Goal: Task Accomplishment & Management: Manage account settings

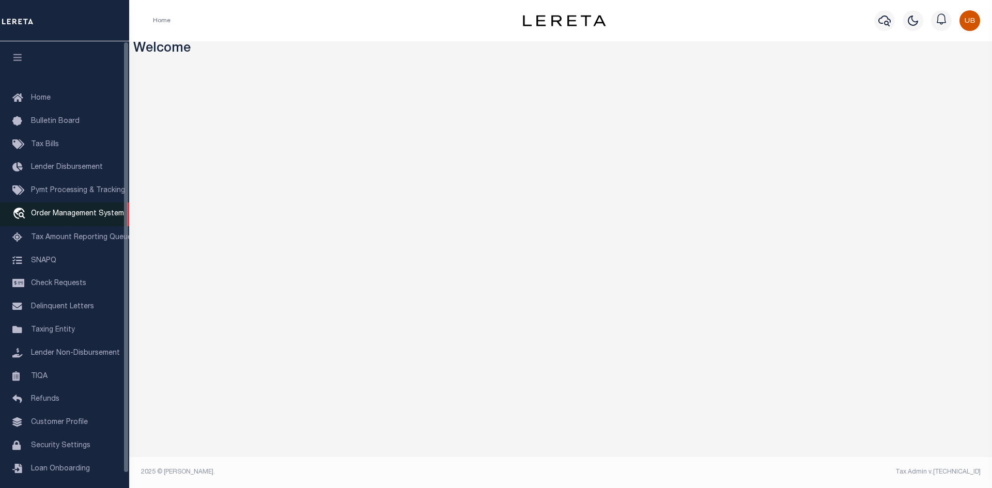
click at [82, 217] on span "Order Management System" at bounding box center [77, 213] width 93 height 7
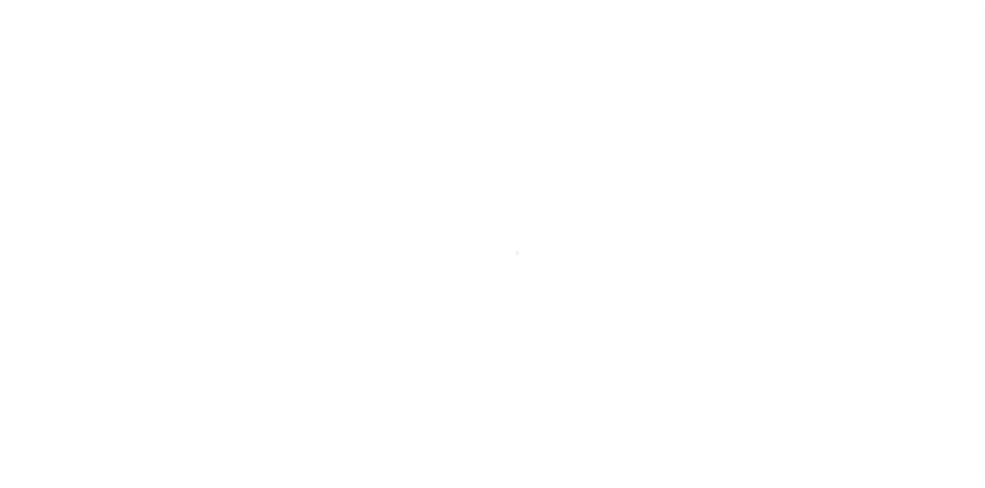
scroll to position [15, 0]
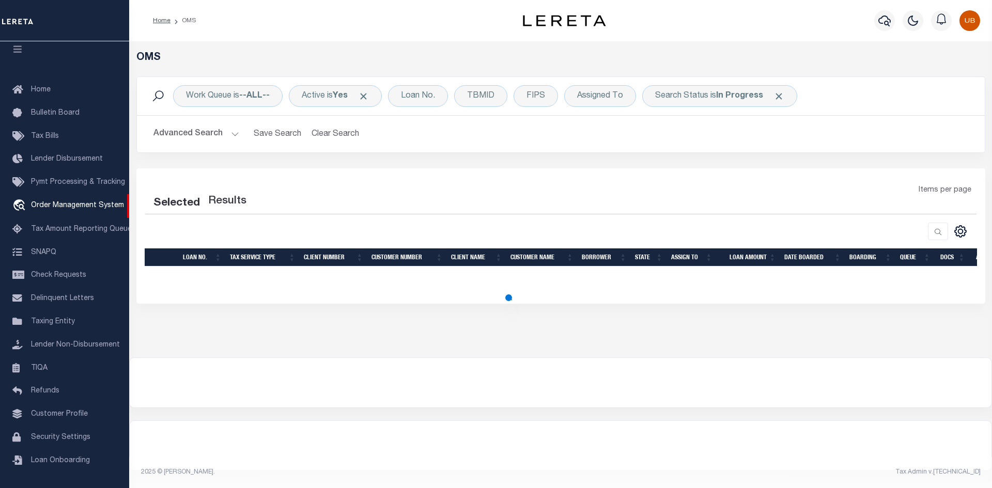
select select "200"
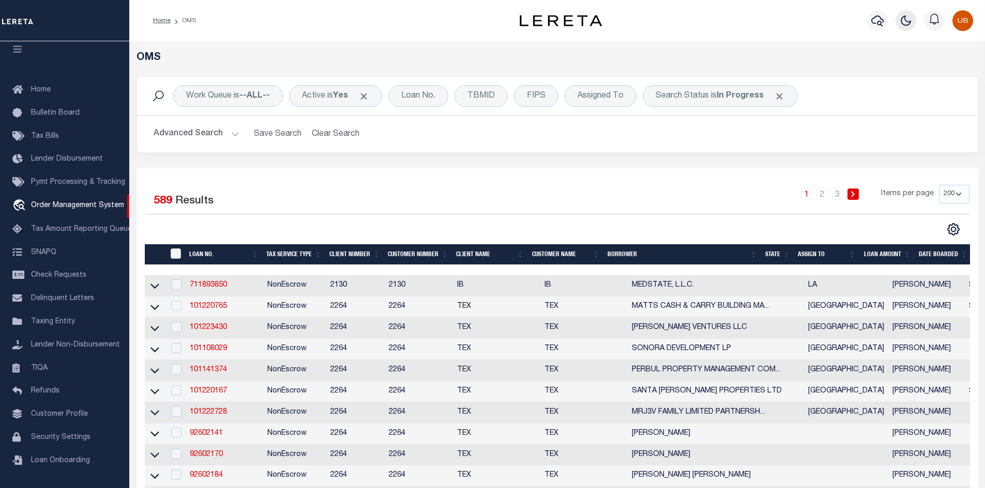
click at [907, 25] on icon "button" at bounding box center [905, 20] width 12 height 12
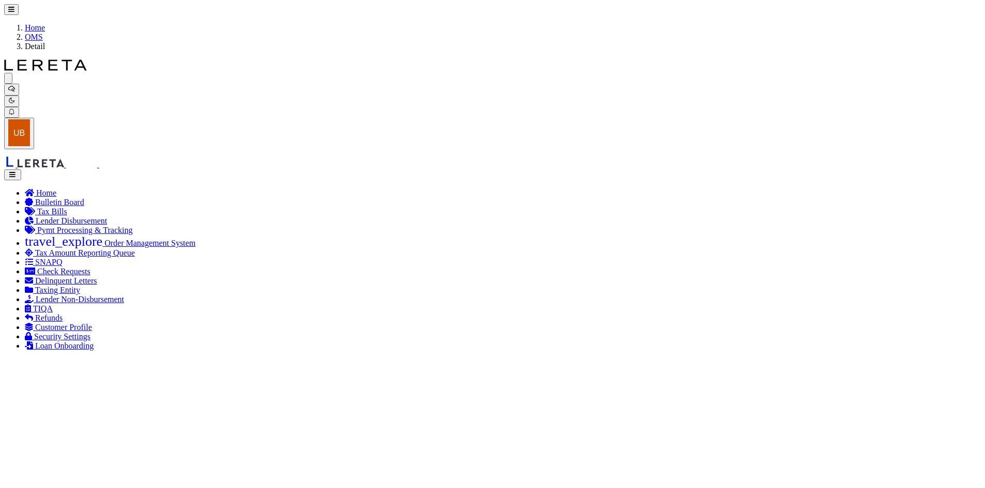
type input "711893850"
type input "MEDSTATE, L.L.C."
select select
type input "[STREET_ADDRESS][PERSON_NAME] AND 2-X"
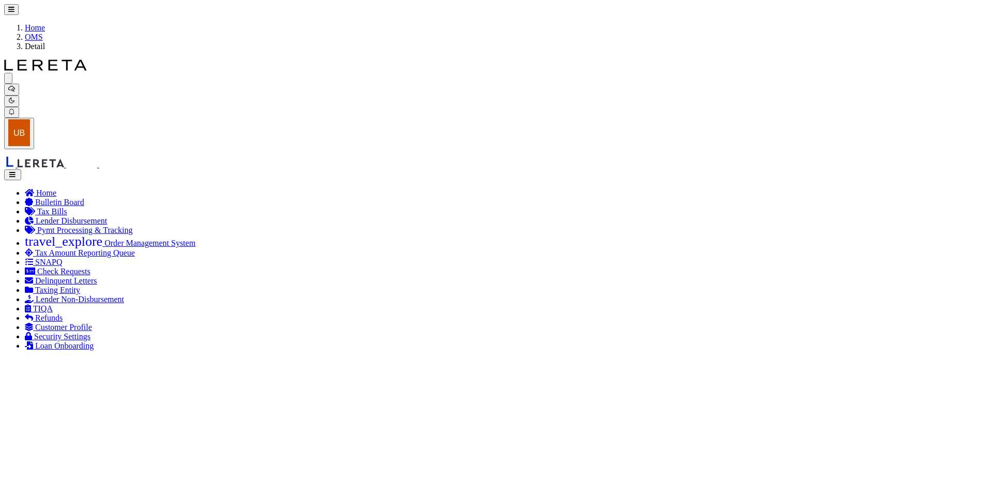
type input "[PERSON_NAME] LA 70433"
select select "NonEscrow"
select select "2464"
type input "[STREET_ADDRESS][PERSON_NAME] AND 2-X"
type input "1068111276"
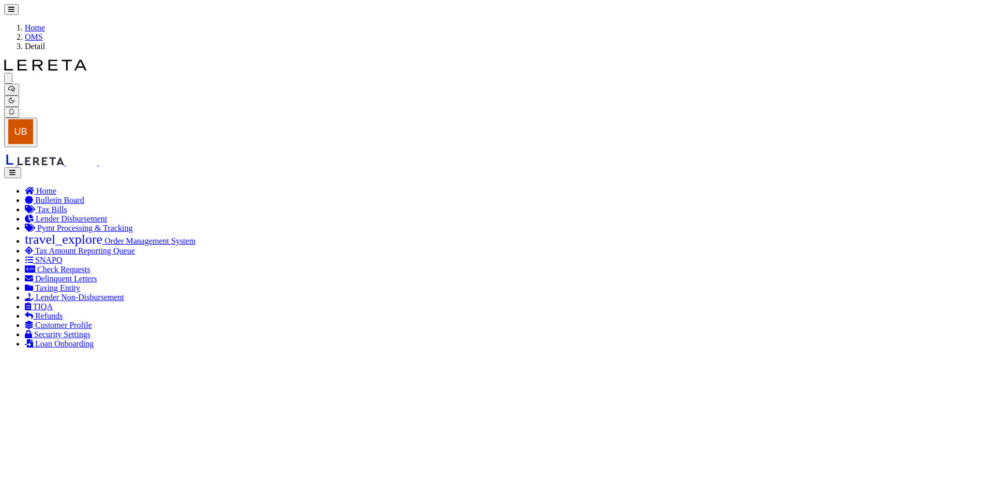
select select
type input "[PERSON_NAME] LA 70433"
type input "Eastern"
type input "LA"
select select "4950"
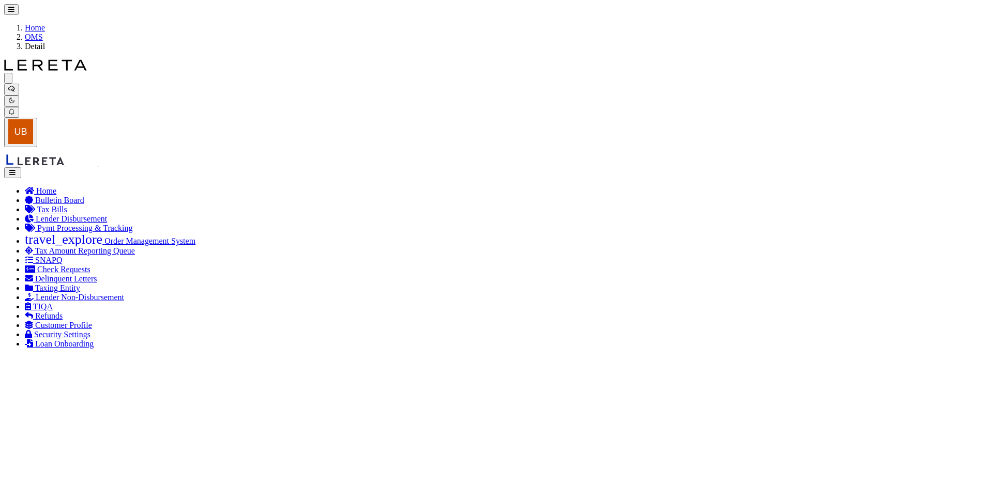
click at [17, 167] on button "button" at bounding box center [12, 172] width 17 height 11
checkbox input "false"
select select "IP"
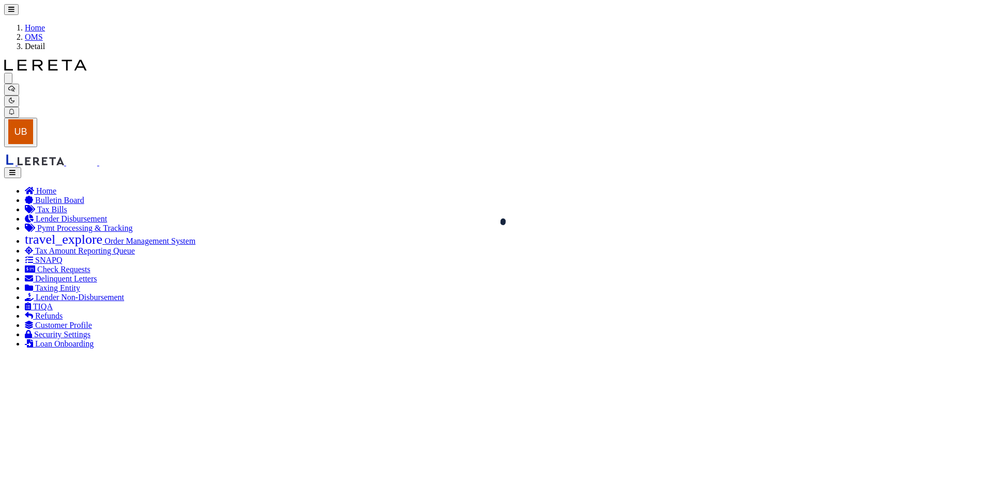
type input "MEDSTATE LLC"
select select
type input "1203 S TYLER ST SUITE 300"
type input "LA"
type textarea "UNITS 2X 3 ST TAMMANY MEDICAL OFFICE CONDO INST NO 1755229 INST NO 1829932 INST…"
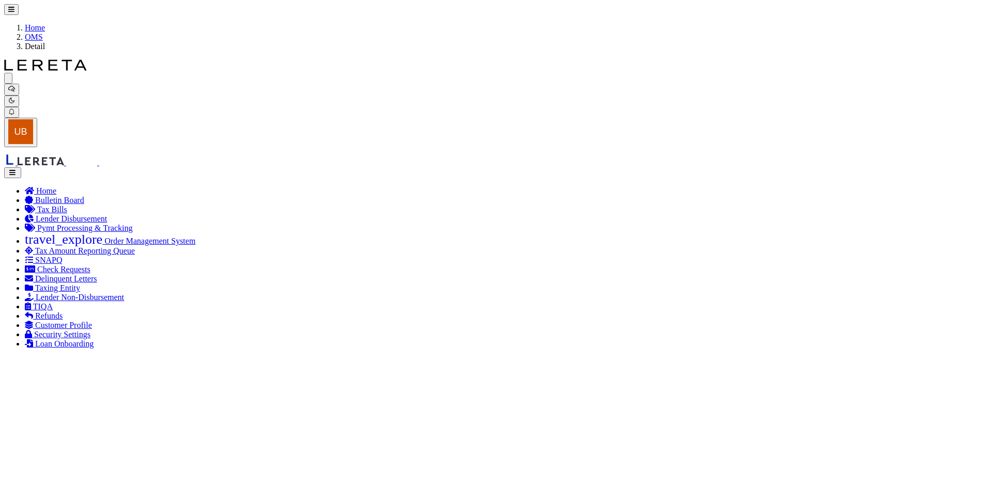
select select "100"
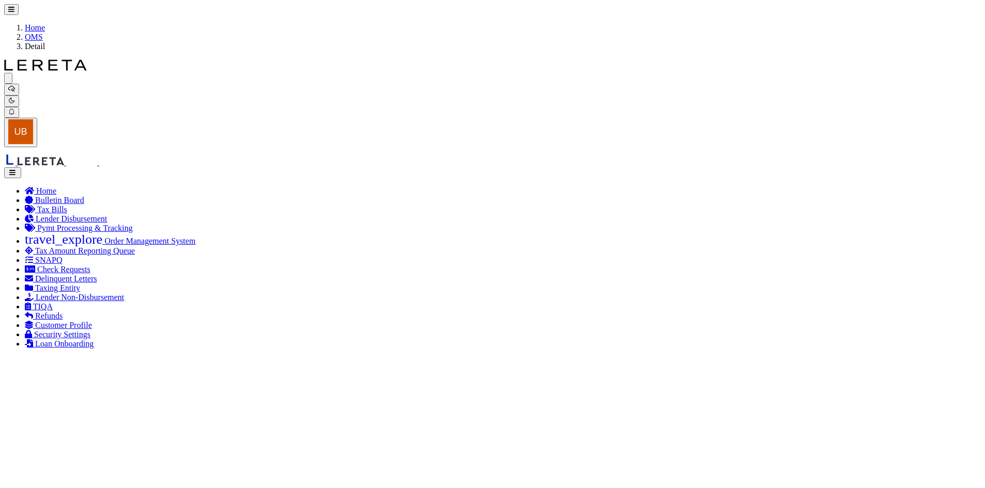
scroll to position [4, 0]
select select "AS"
checkbox input "false"
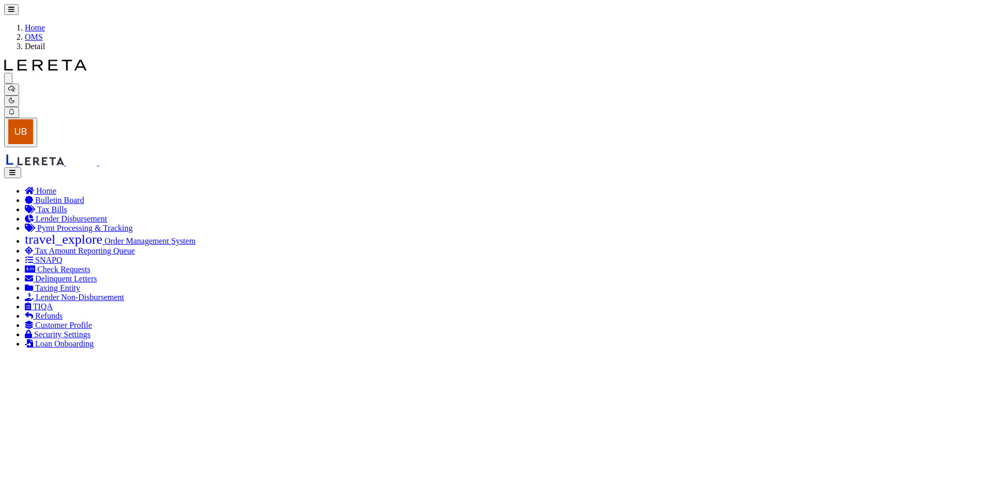
select select "IP"
type input "MEDSTATE LLC"
select select
type input "1203 S TYLER ST SUITE 300"
type input "LA"
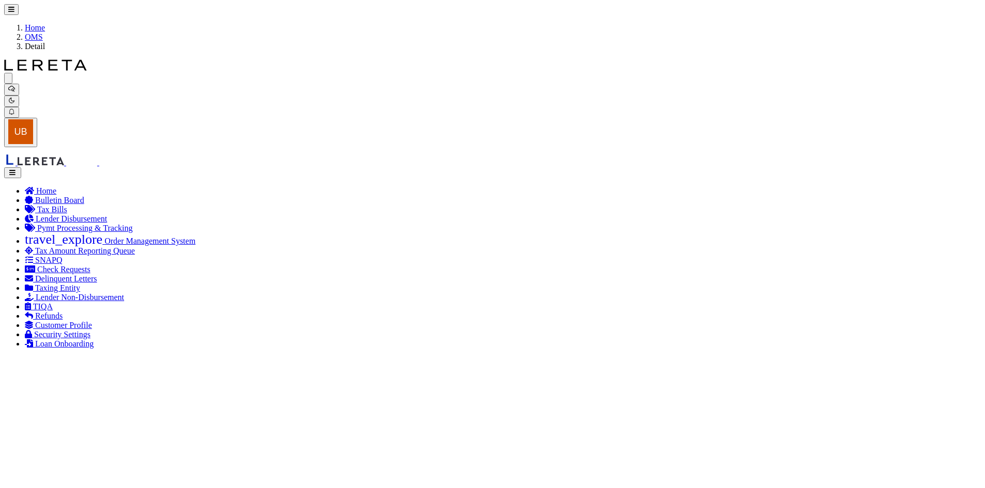
type textarea "UNITS 2X 3 ST TAMMANY MEDICAL OFFICE CONDO INST NO 1755229 INST NO 1829932 INST…"
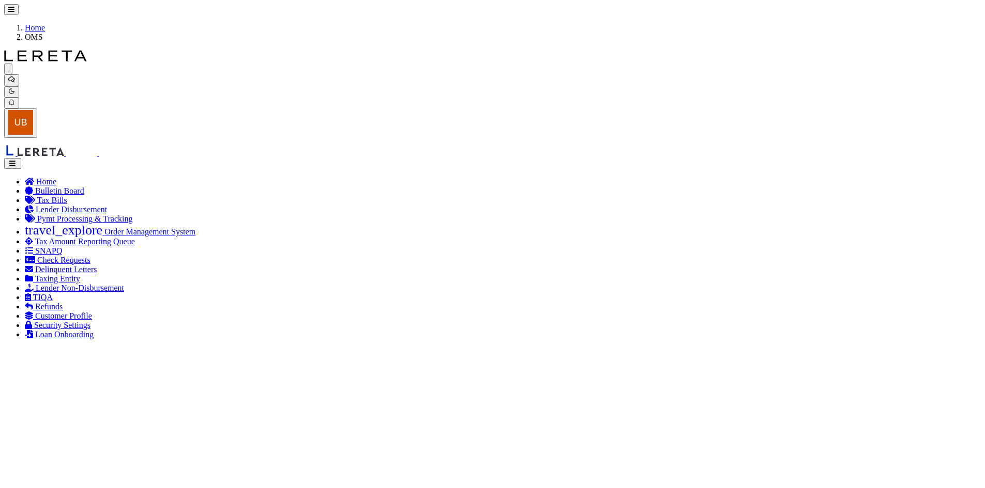
checkbox input "false"
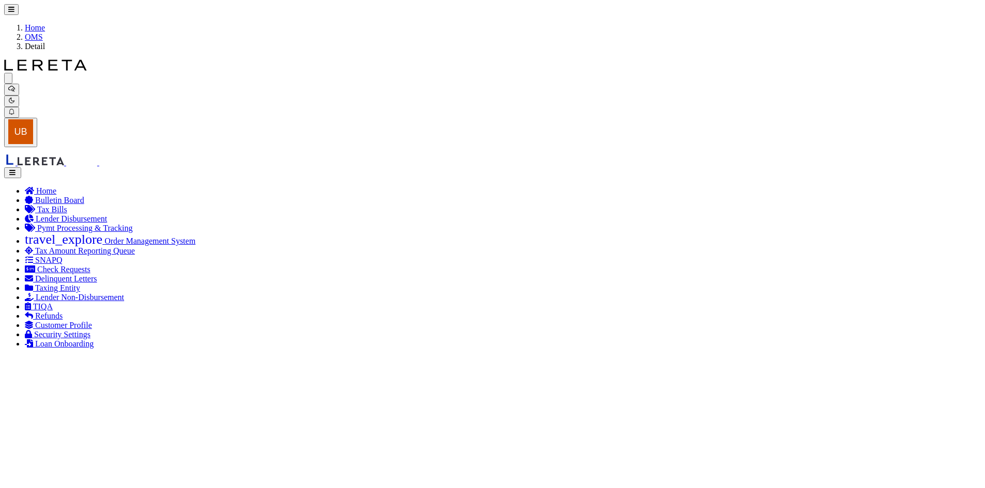
select select "2464"
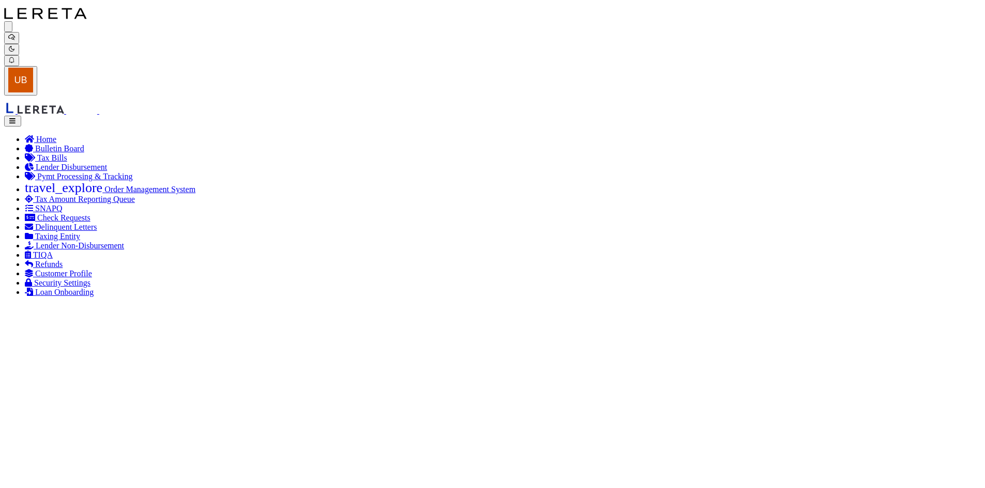
scroll to position [103, 0]
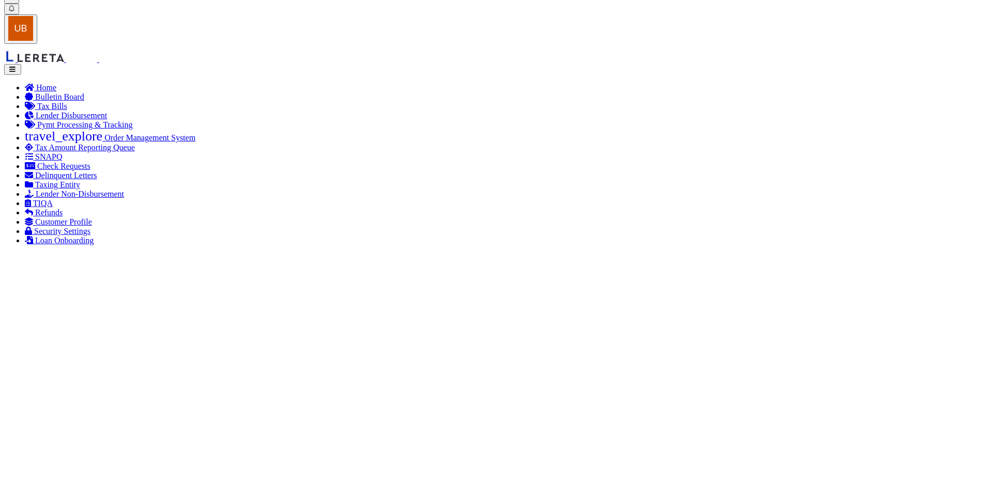
select select
select select "4950"
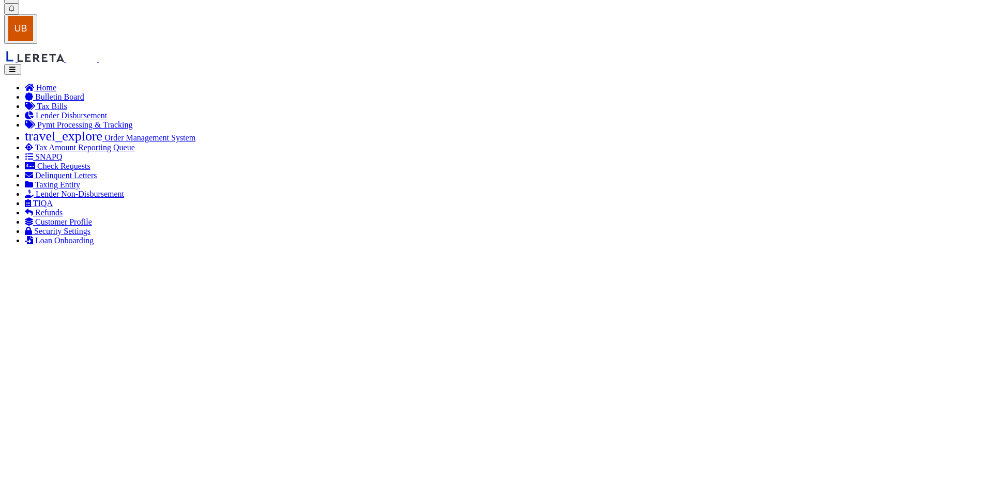
scroll to position [0, 0]
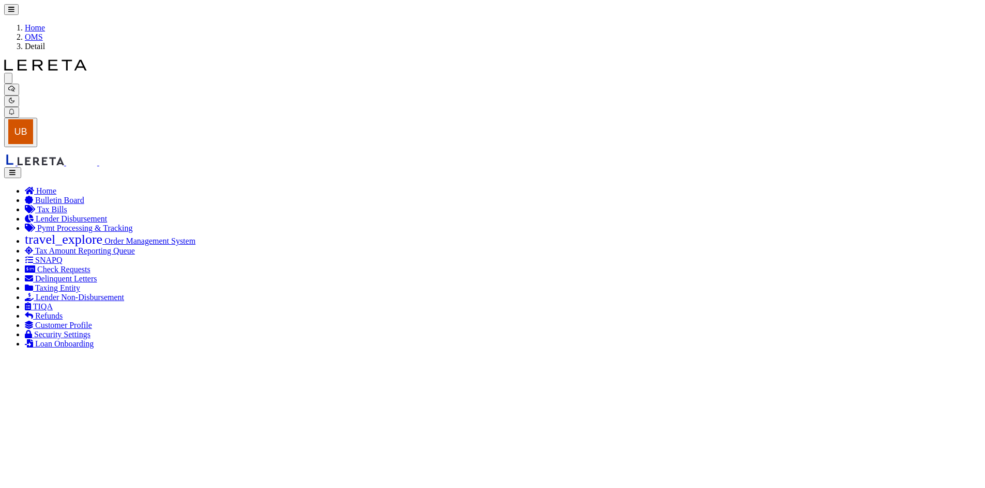
drag, startPoint x: 109, startPoint y: 42, endPoint x: 198, endPoint y: 133, distance: 127.9
drag, startPoint x: 105, startPoint y: 149, endPoint x: 195, endPoint y: 178, distance: 94.3
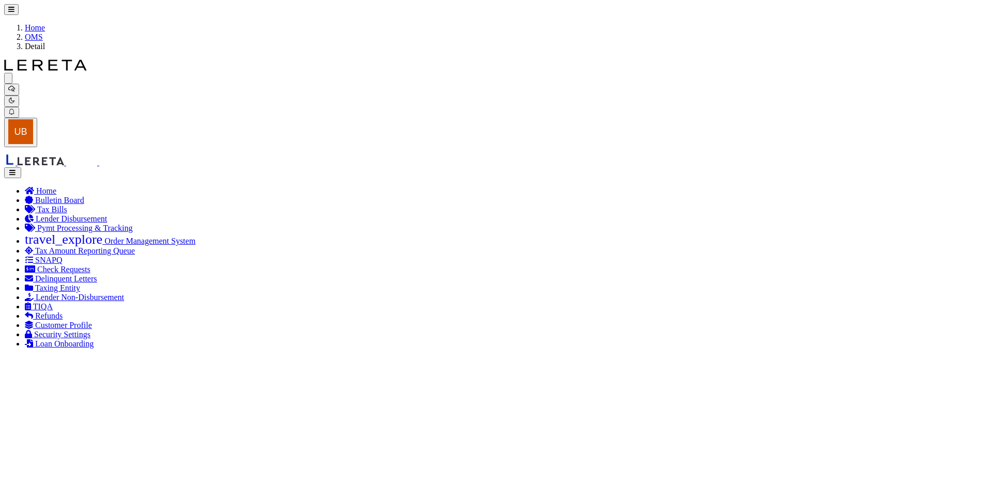
drag, startPoint x: 112, startPoint y: 165, endPoint x: 192, endPoint y: 163, distance: 80.1
drag, startPoint x: 110, startPoint y: 155, endPoint x: 212, endPoint y: 153, distance: 102.3
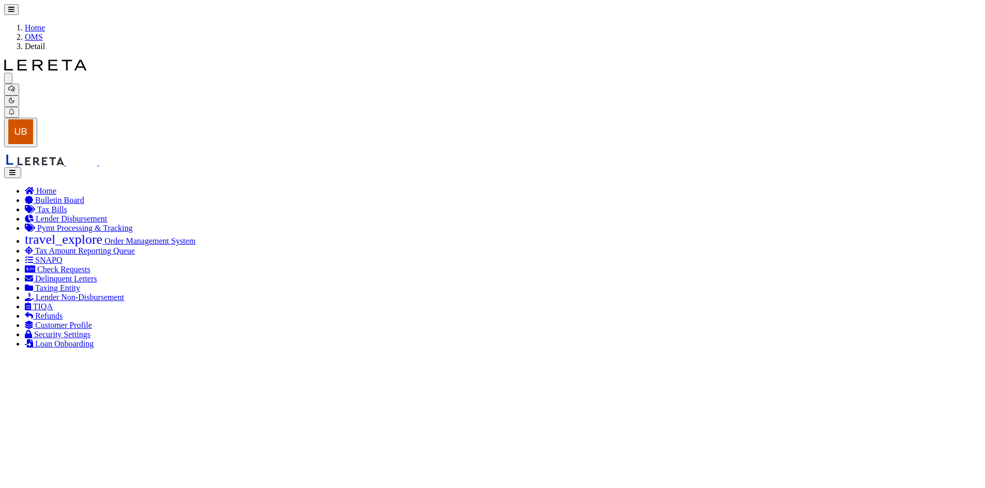
drag, startPoint x: 127, startPoint y: 266, endPoint x: 121, endPoint y: 251, distance: 16.3
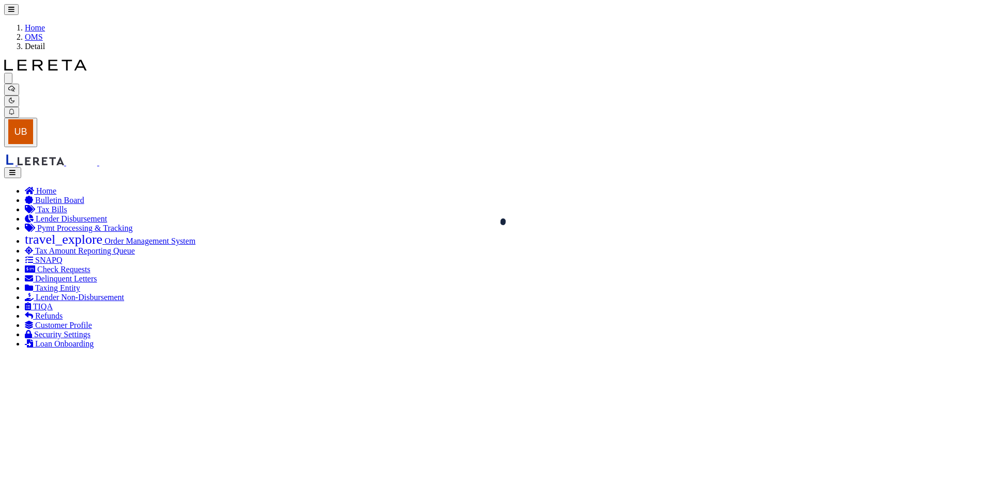
select select "AS"
checkbox input "false"
select select "QC"
select select "TPW"
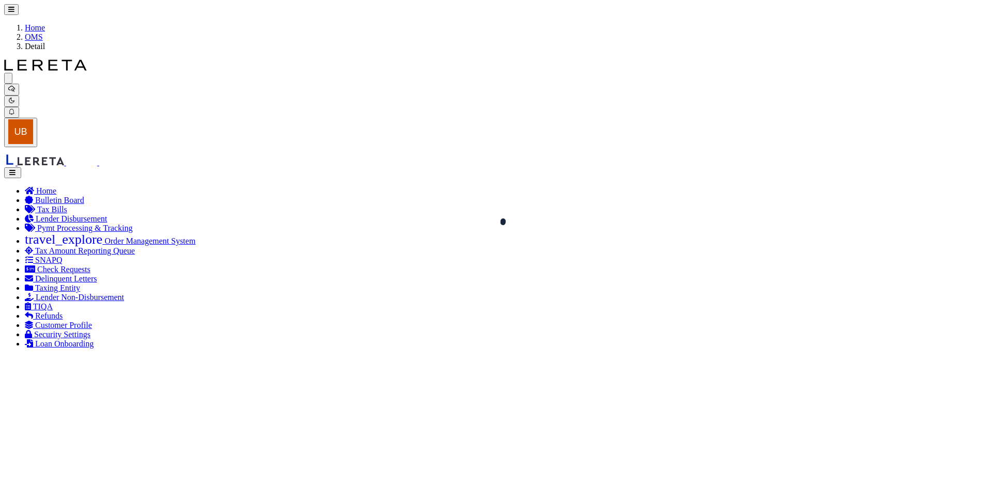
select select "ADD"
select select "100"
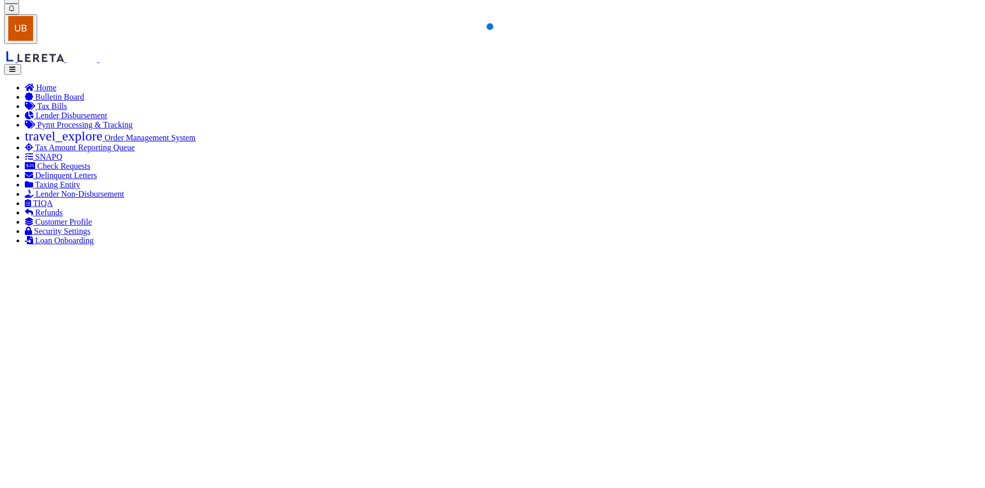
select select "100"
select select "AS"
select select
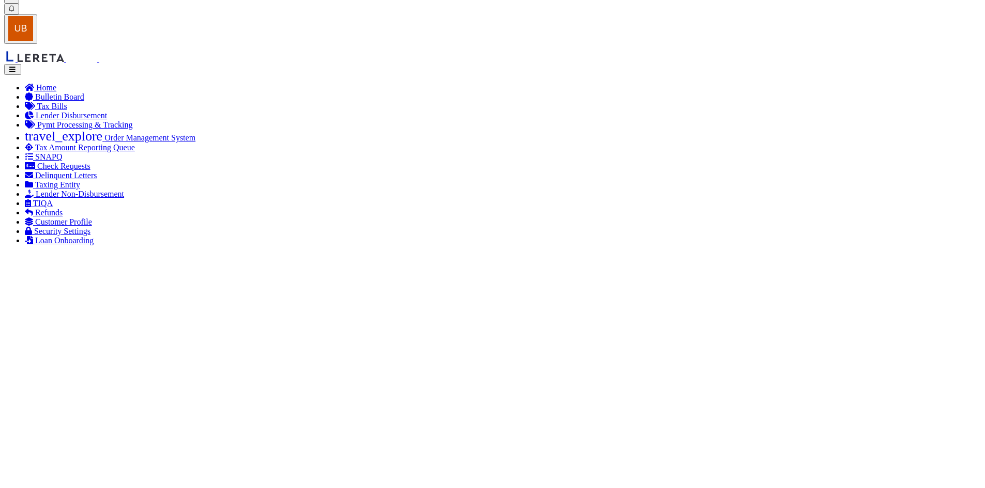
select select
checkbox input "false"
select select "QC"
select select "TPW"
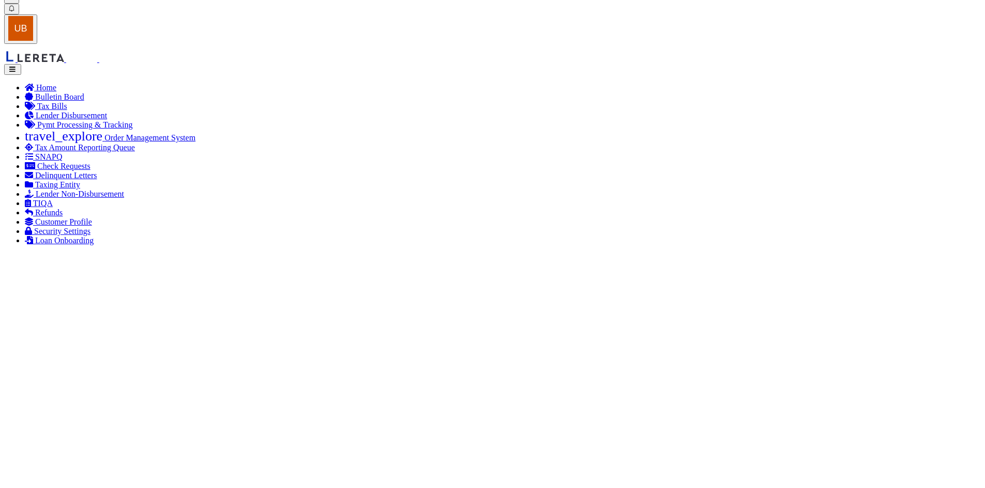
select select "ADD"
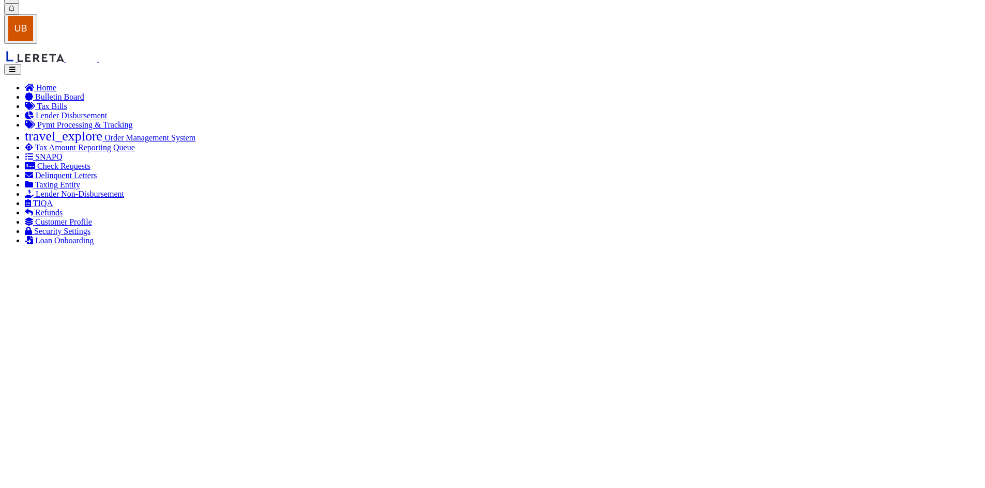
drag, startPoint x: 127, startPoint y: 42, endPoint x: 195, endPoint y: 130, distance: 110.9
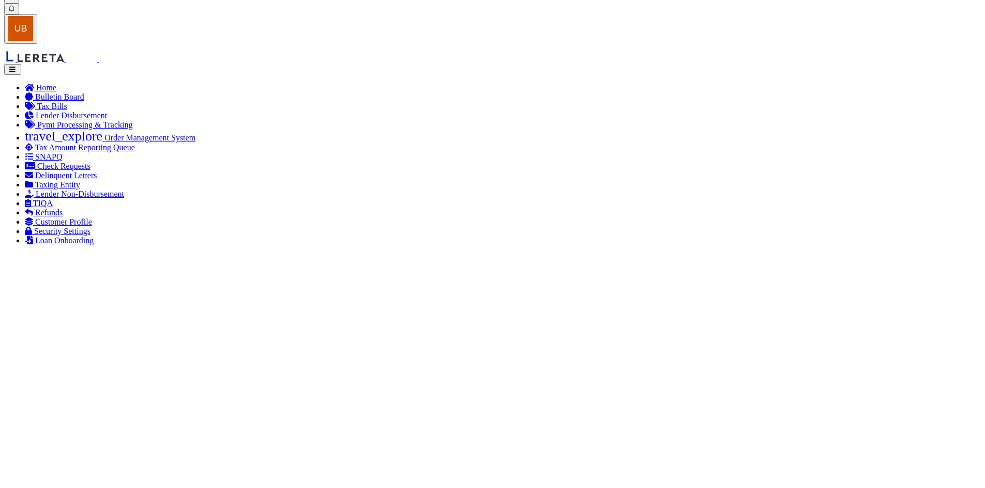
drag, startPoint x: 202, startPoint y: 156, endPoint x: 150, endPoint y: 51, distance: 117.6
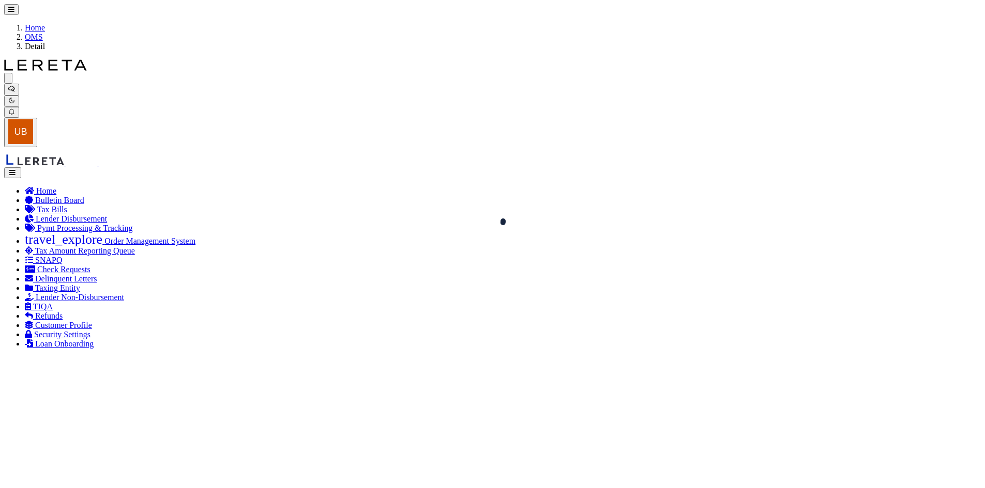
select select "AS"
select select
checkbox input "false"
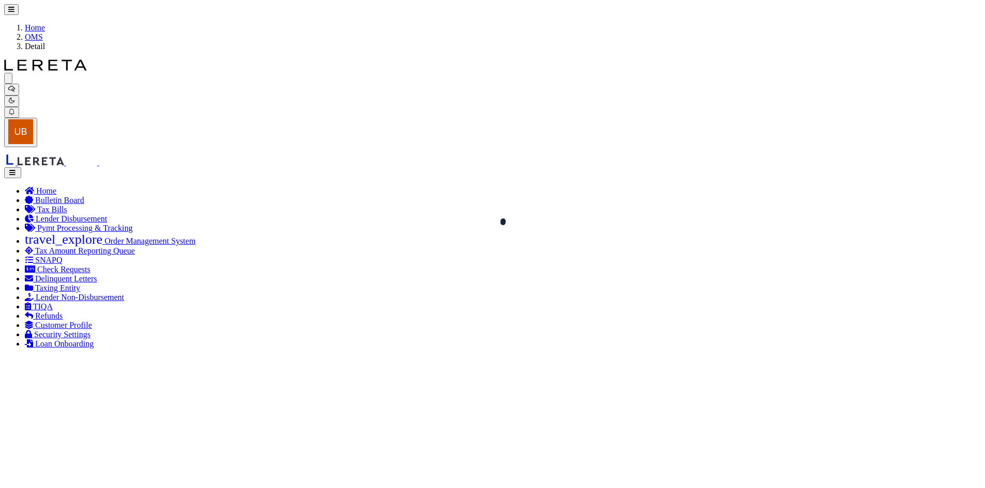
select select "QC"
select select "TPW"
select select "ADD"
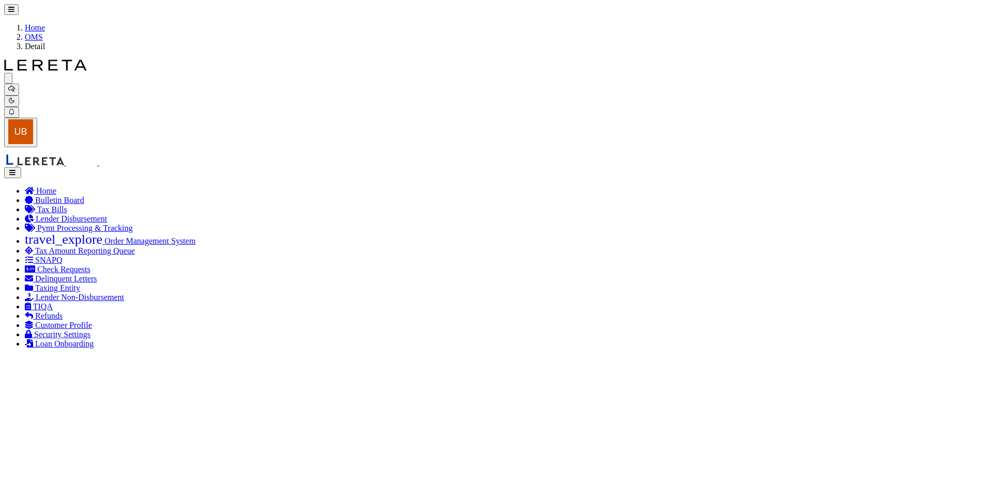
select select "100"
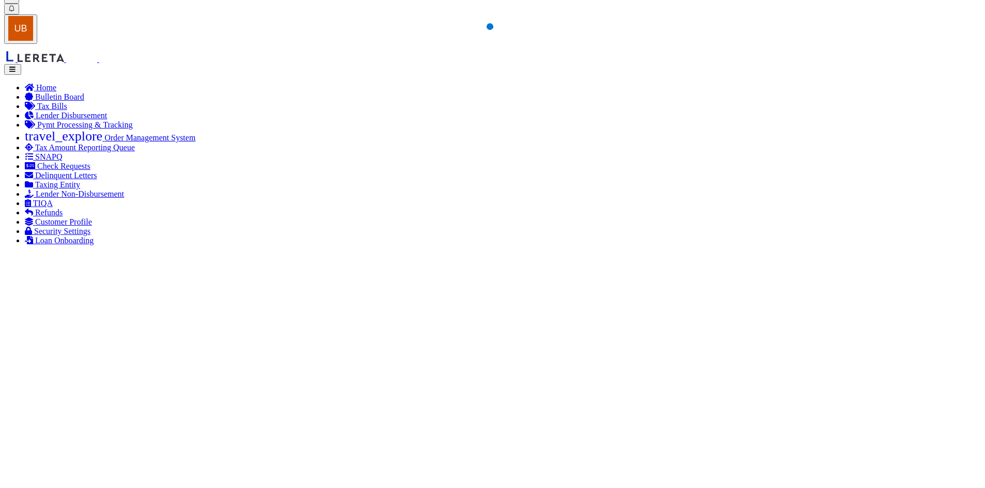
select select "100"
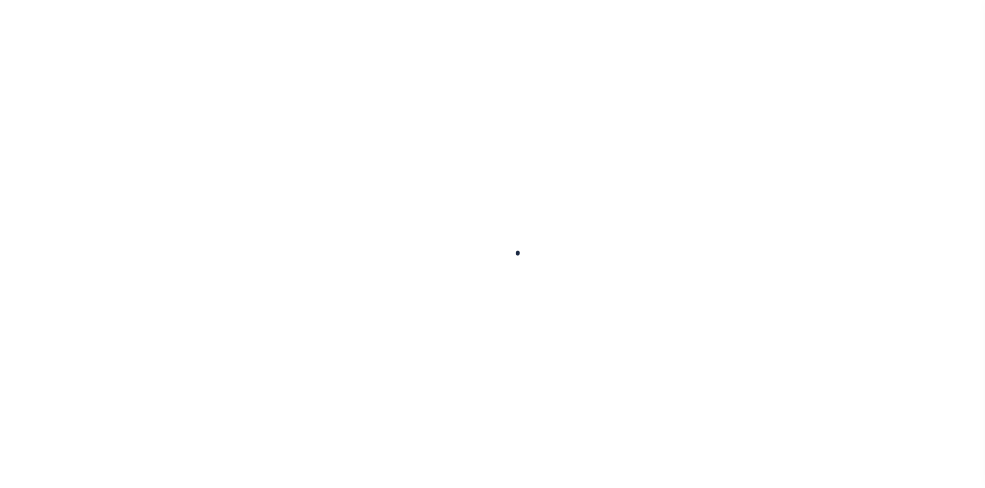
type input "711893850"
type input "MEDSTATE, L.L.C."
select select
type input "[STREET_ADDRESS][PERSON_NAME] AND 2-X"
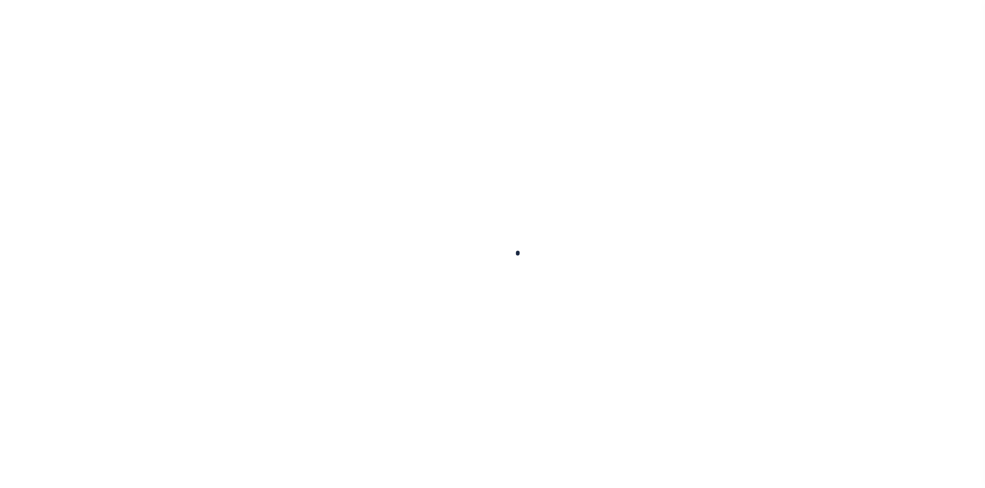
type input "[PERSON_NAME] LA 70433"
select select "NonEscrow"
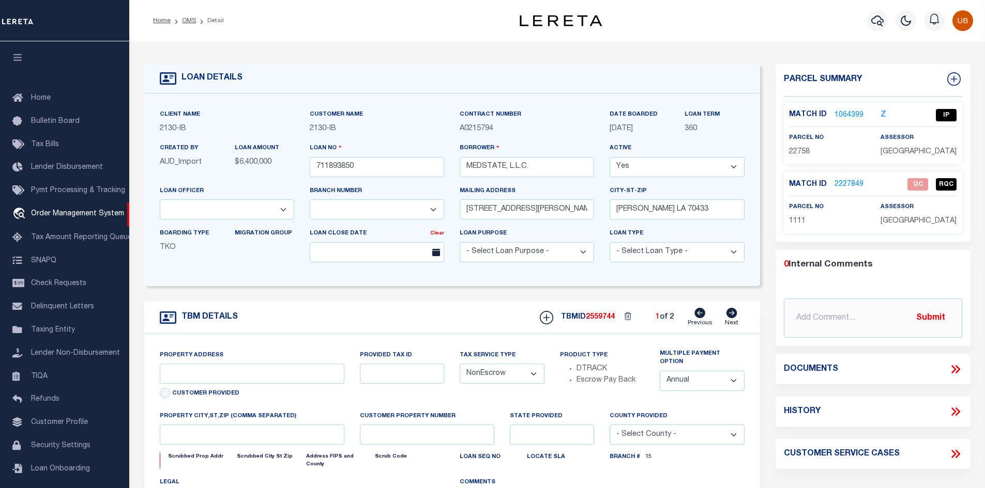
select select "2464"
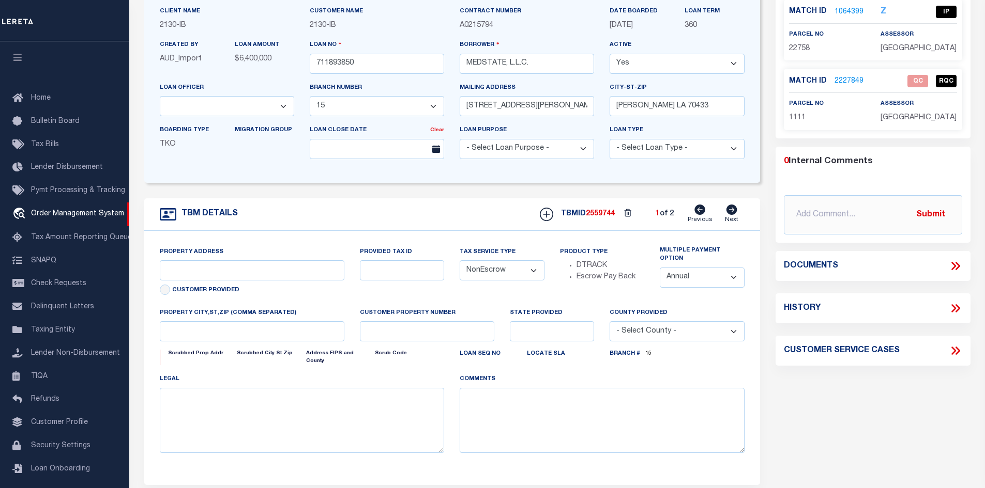
scroll to position [15, 0]
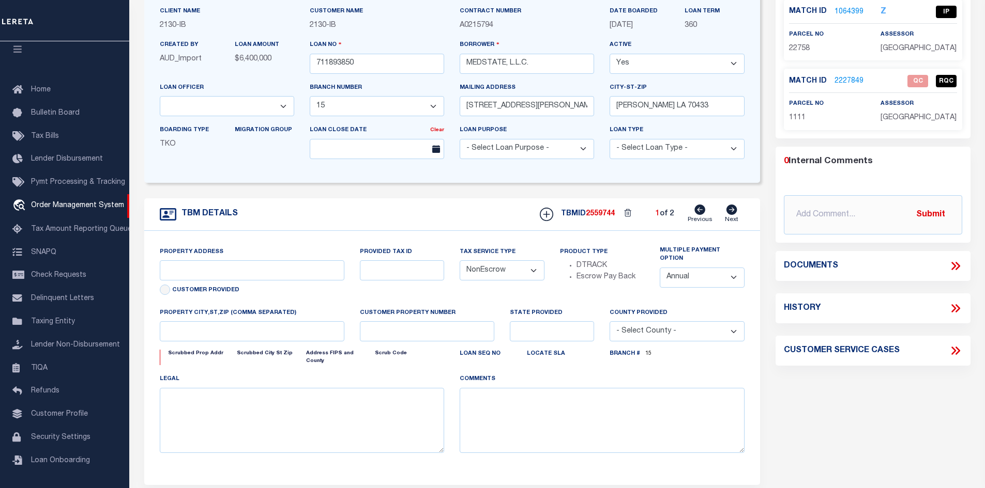
type input "[STREET_ADDRESS][PERSON_NAME] AND 2-X"
type input "1068111276"
select select
type input "[PERSON_NAME] LA 70433"
type input "Eastern"
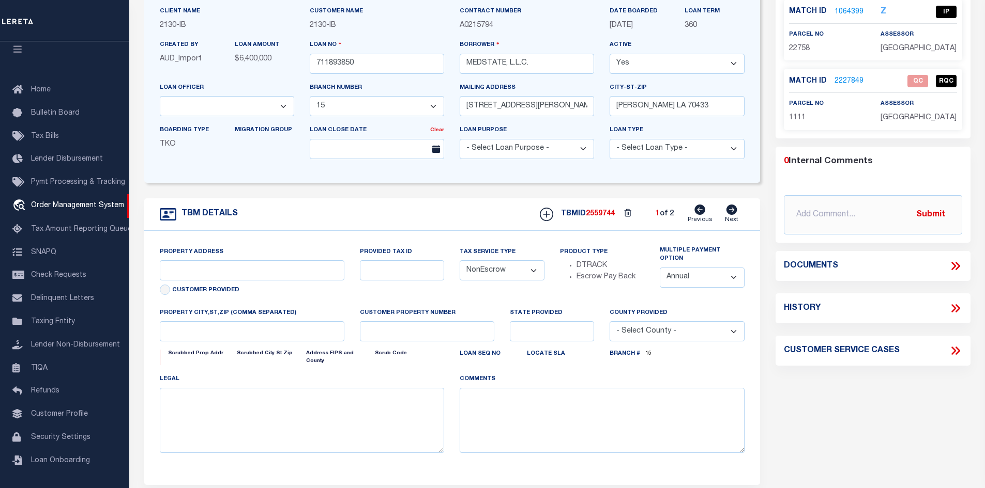
type input "LA"
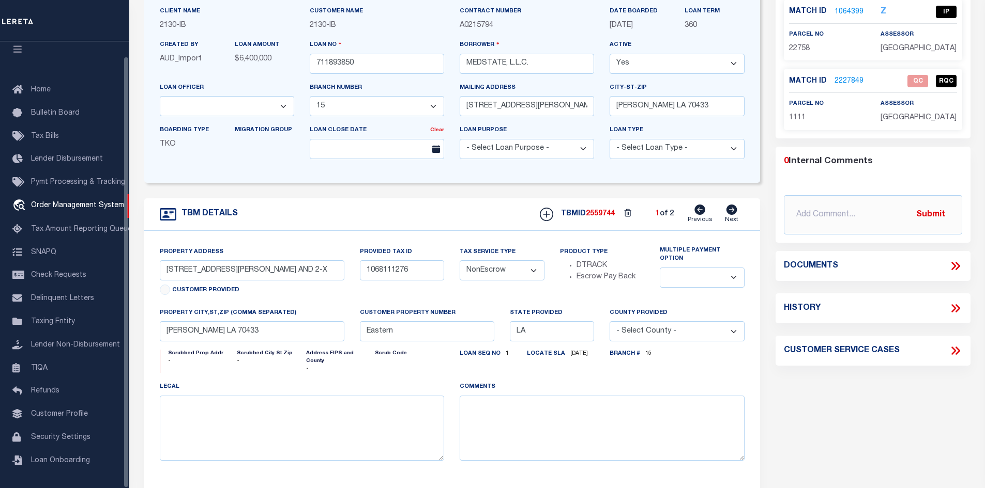
select select "4950"
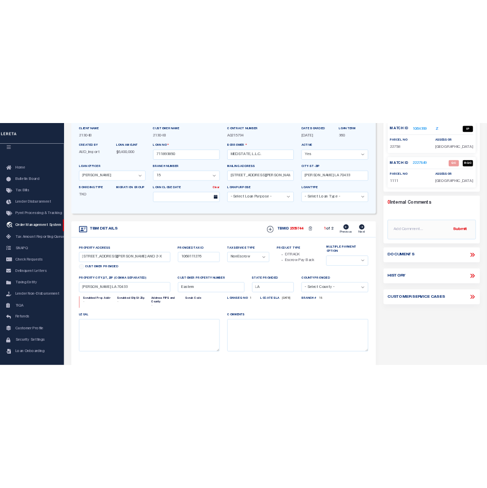
scroll to position [0, 0]
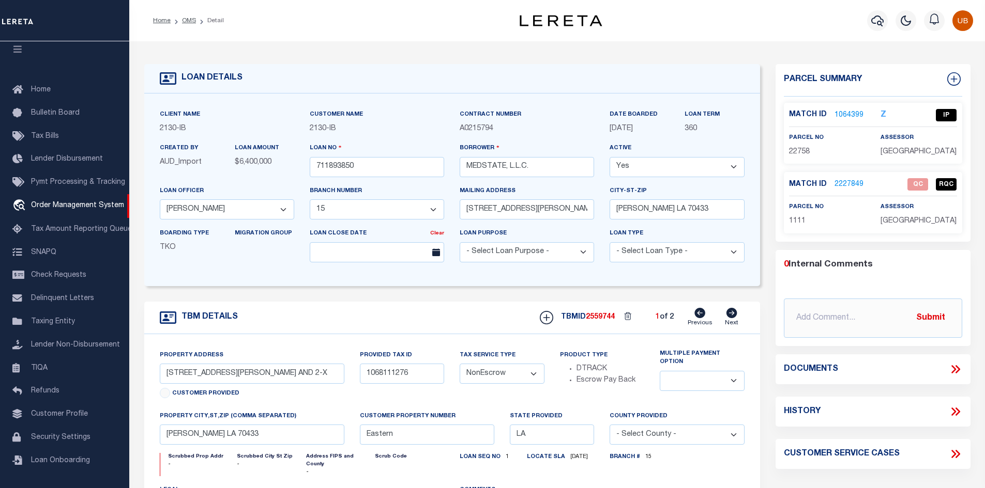
click at [951, 370] on icon at bounding box center [954, 369] width 13 height 13
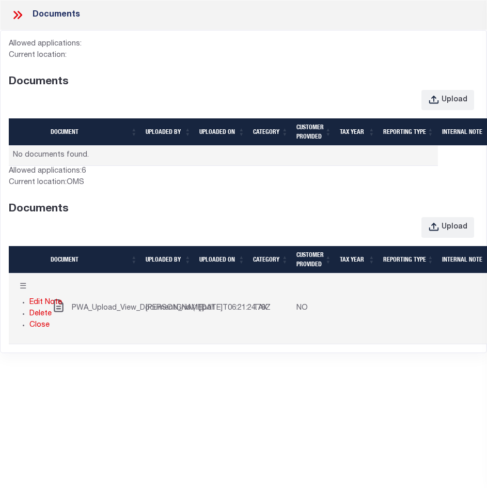
click at [27, 287] on button "☰" at bounding box center [23, 288] width 20 height 20
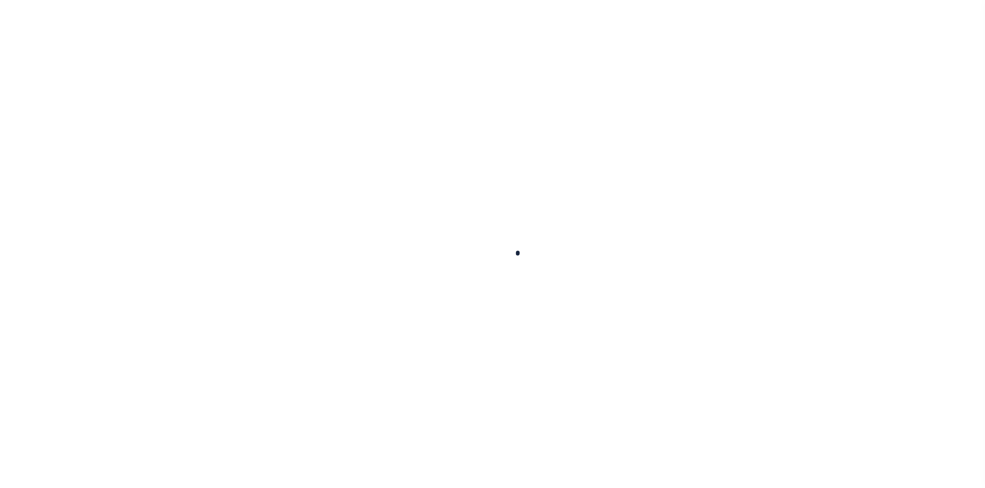
type input "711893850"
type input "MEDSTATE, L.L.C."
select select
type input "[STREET_ADDRESS][PERSON_NAME] AND 2-X"
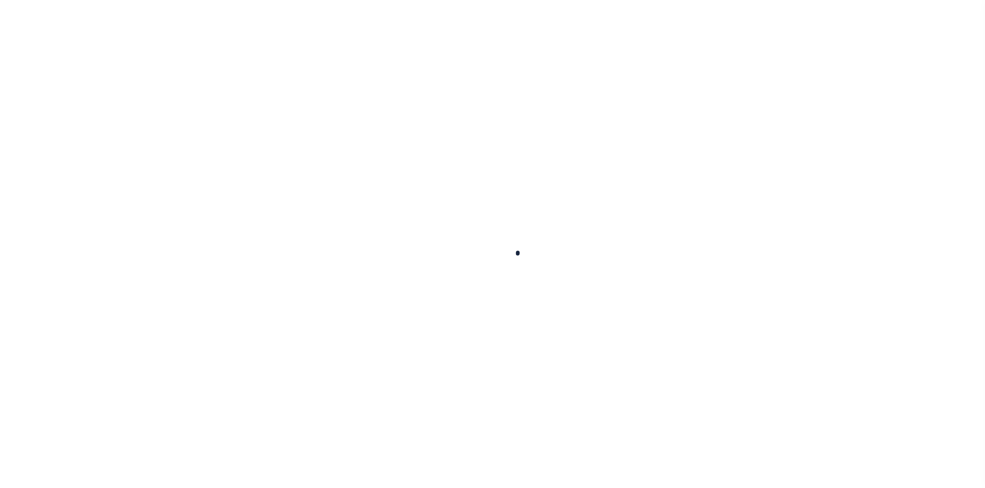
type input "[PERSON_NAME] LA 70433"
select select "NonEscrow"
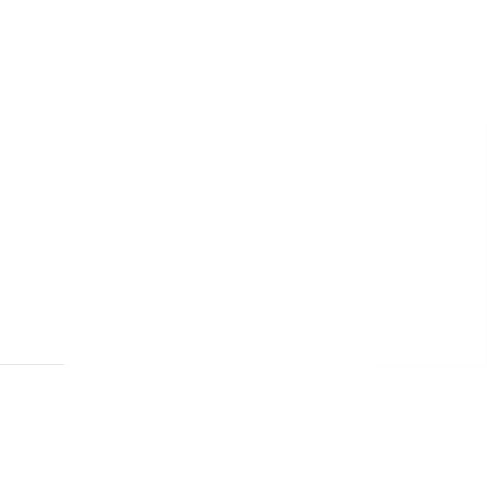
scroll to position [15, 0]
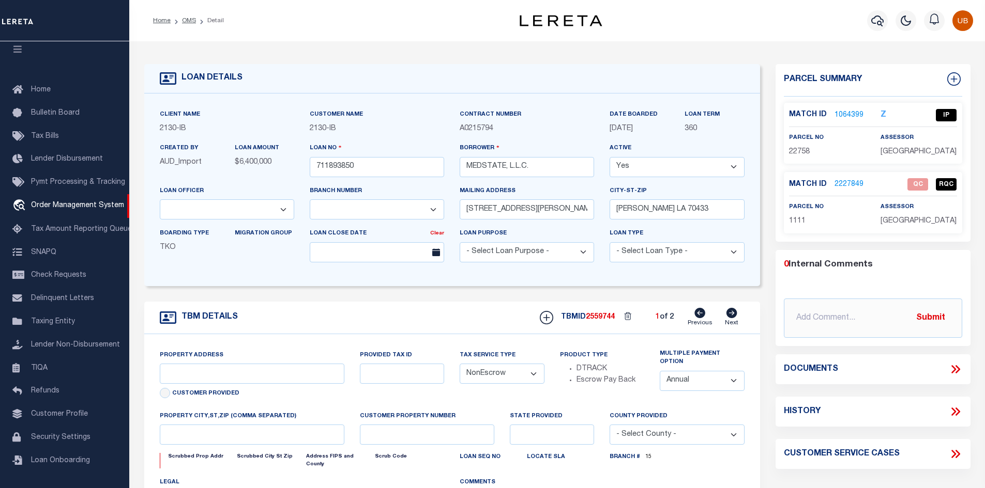
type input "[STREET_ADDRESS][PERSON_NAME] AND 2-X"
type input "1068111276"
select select
type input "[PERSON_NAME] LA 70433"
type input "Eastern"
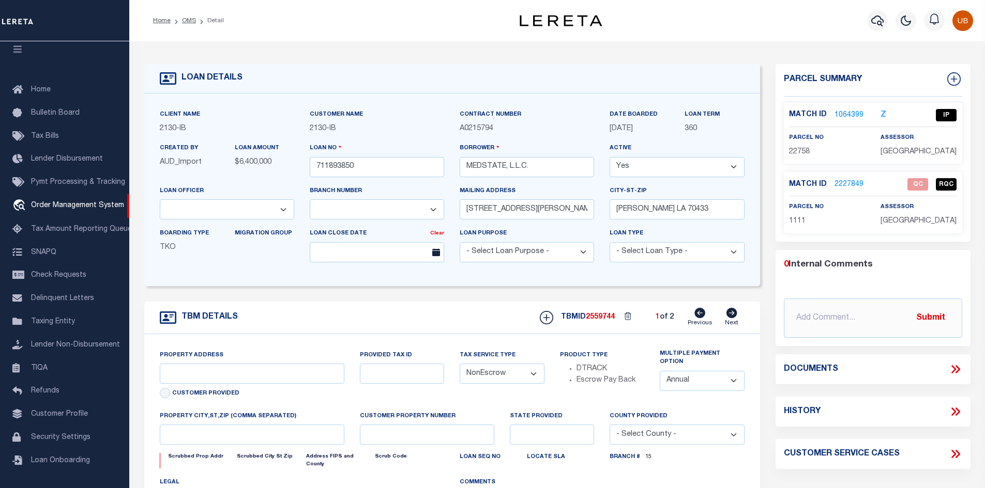
type input "LA"
select select "2464"
select select "4950"
click at [911, 19] on icon "button" at bounding box center [905, 20] width 12 height 12
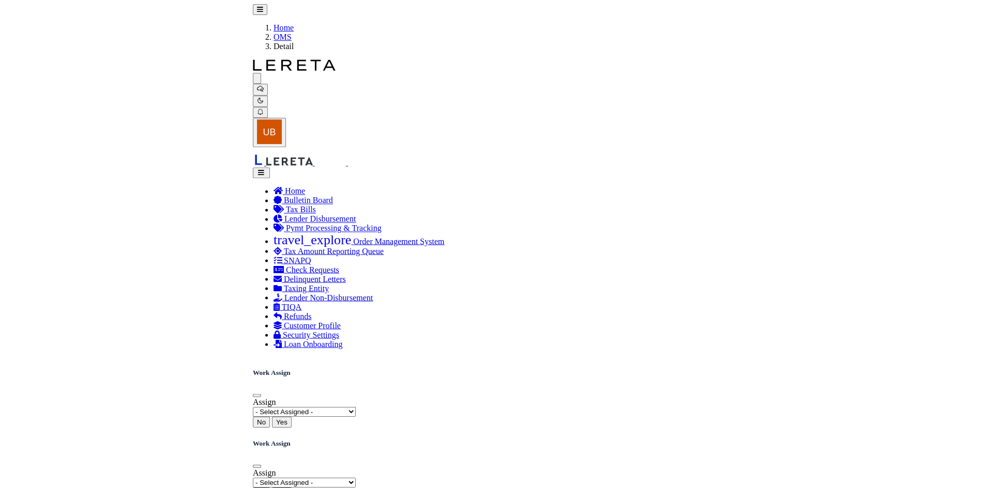
scroll to position [0, 0]
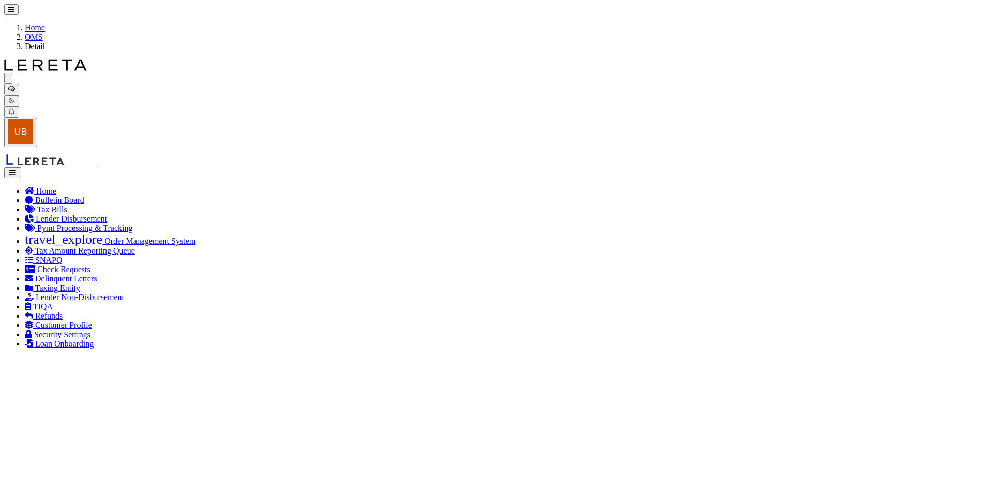
copy span "2559744"
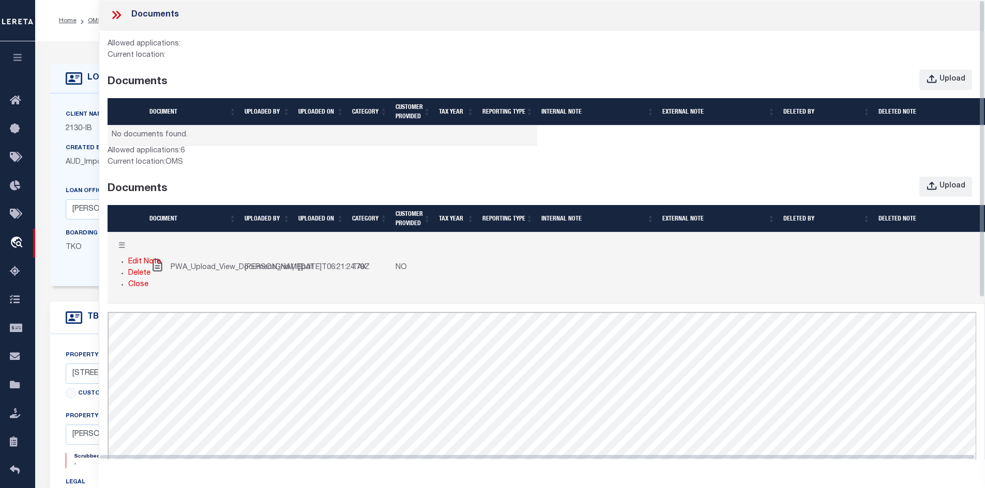
click at [547, 27] on div "Documents" at bounding box center [542, 15] width 886 height 30
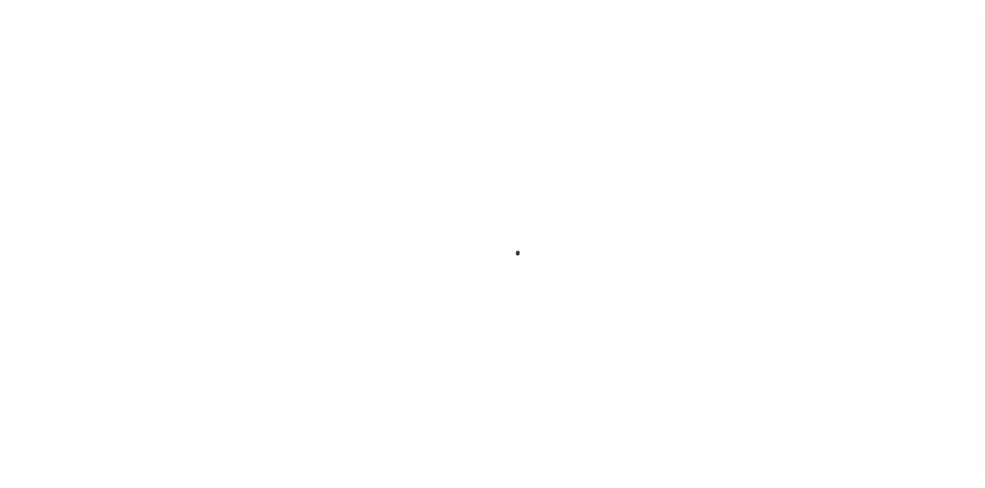
type input "711893850"
type input "MEDSTATE, L.L.C."
select select
type input "[STREET_ADDRESS][PERSON_NAME] AND 2-X"
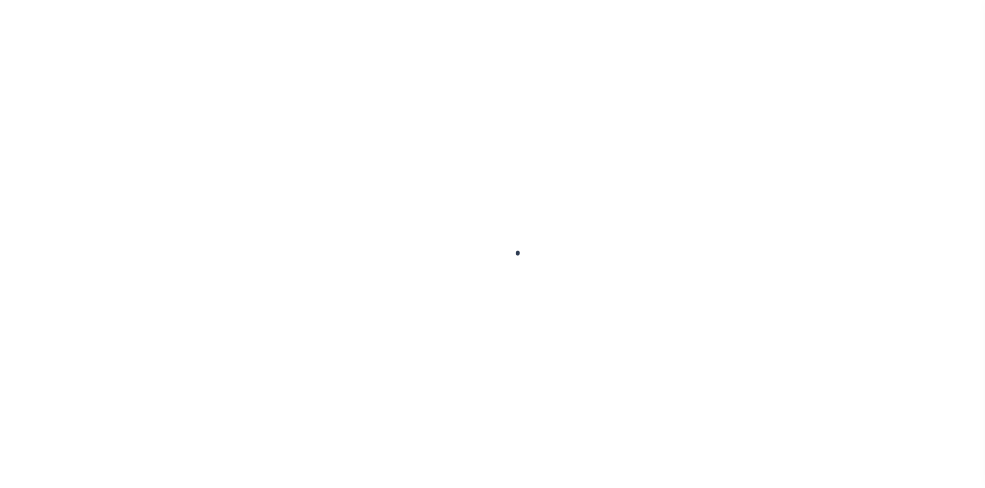
type input "[PERSON_NAME] LA 70433"
select select "NonEscrow"
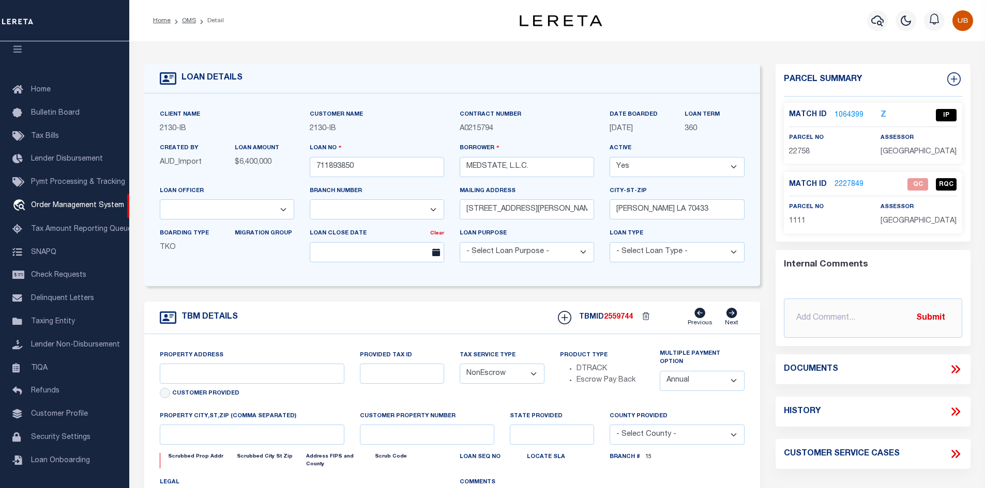
select select "2464"
select select "4950"
type input "[STREET_ADDRESS][PERSON_NAME] AND 2-X"
type input "1068111276"
select select
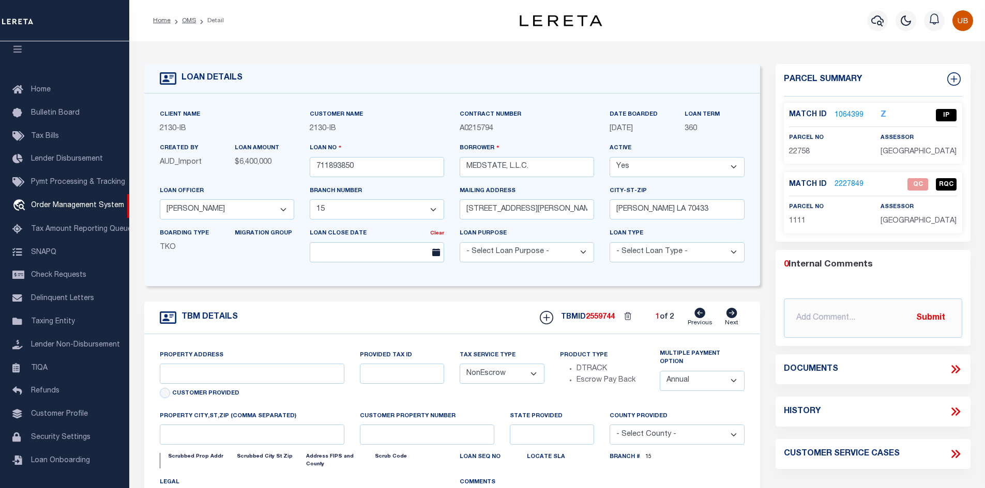
type input "[PERSON_NAME] LA 70433"
type input "Eastern"
type input "LA"
click at [907, 23] on icon "button" at bounding box center [905, 20] width 12 height 12
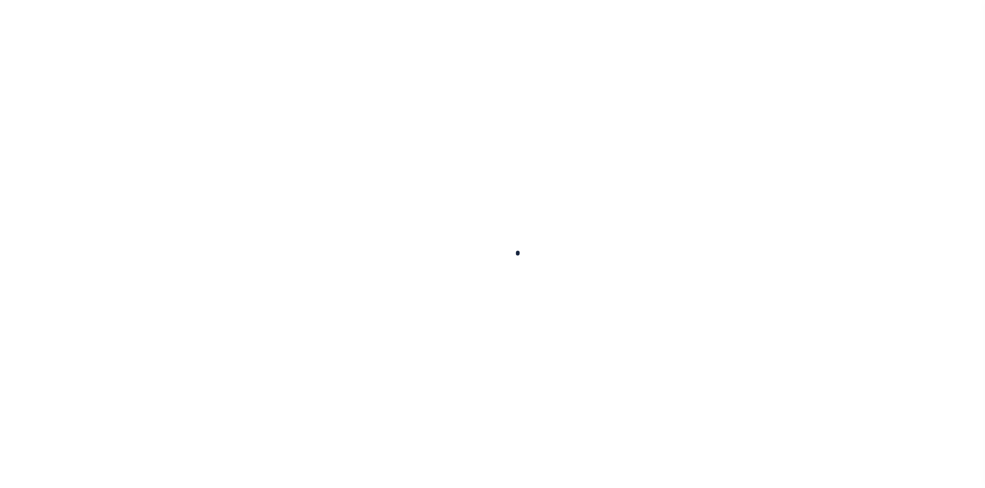
type input "711893850"
type input "MEDSTATE, L.L.C."
select select
type input "[STREET_ADDRESS][PERSON_NAME] AND 2-X"
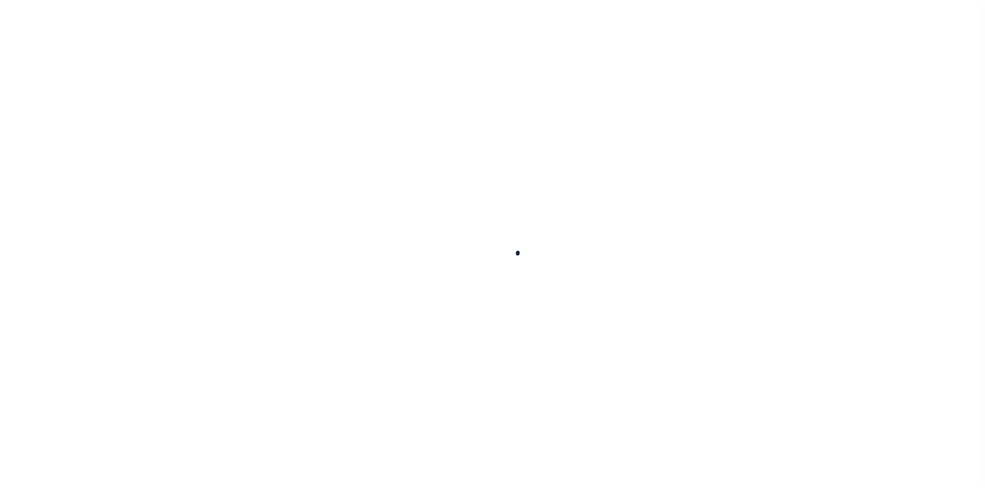
type input "[PERSON_NAME] LA 70433"
select select "NonEscrow"
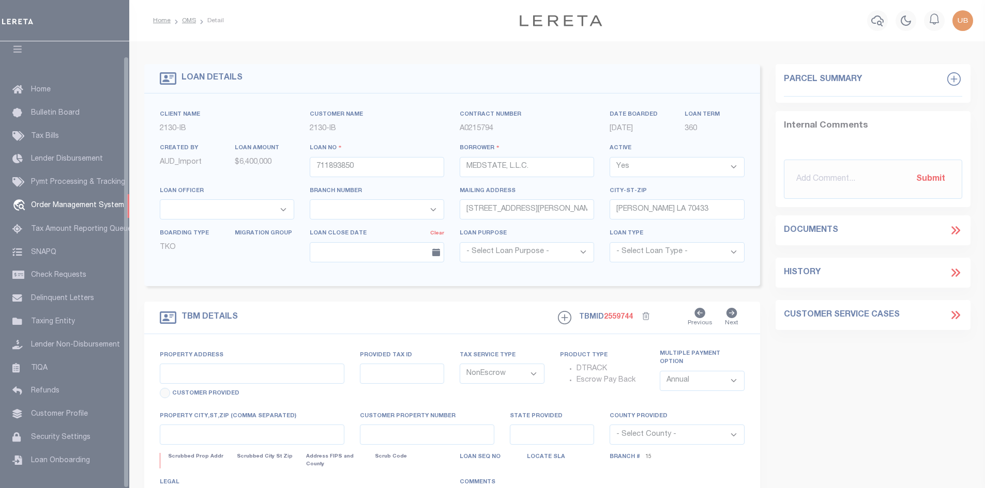
type input "[STREET_ADDRESS][PERSON_NAME] AND 2-X"
type input "1068111276"
select select
type input "[PERSON_NAME] LA 70433"
type input "Eastern"
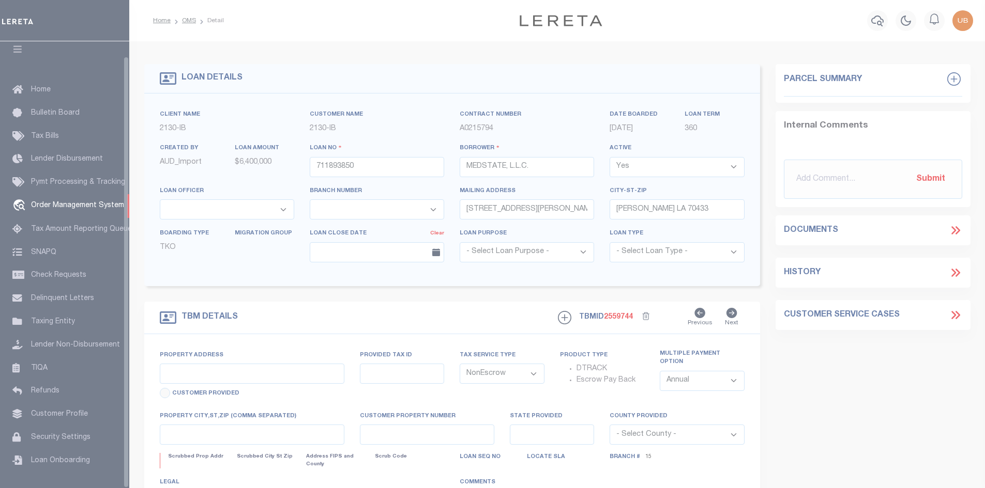
type input "LA"
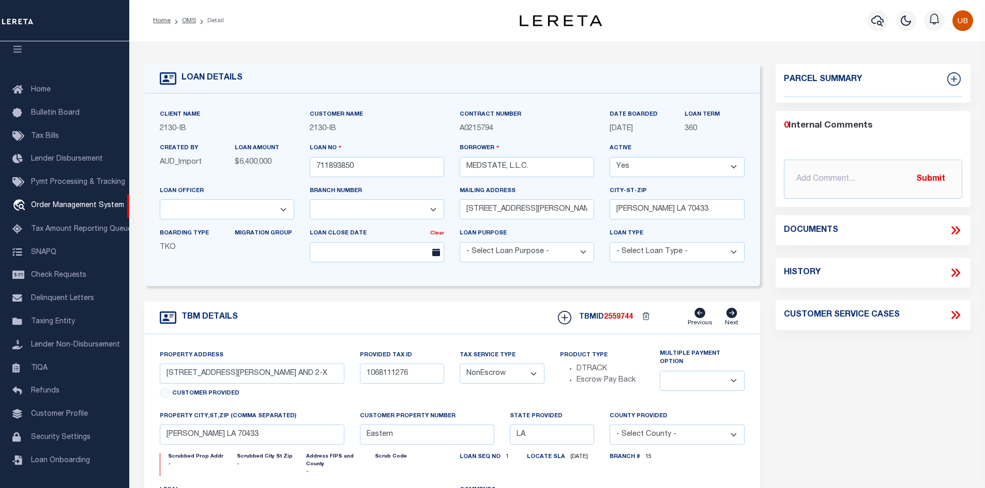
select select "2464"
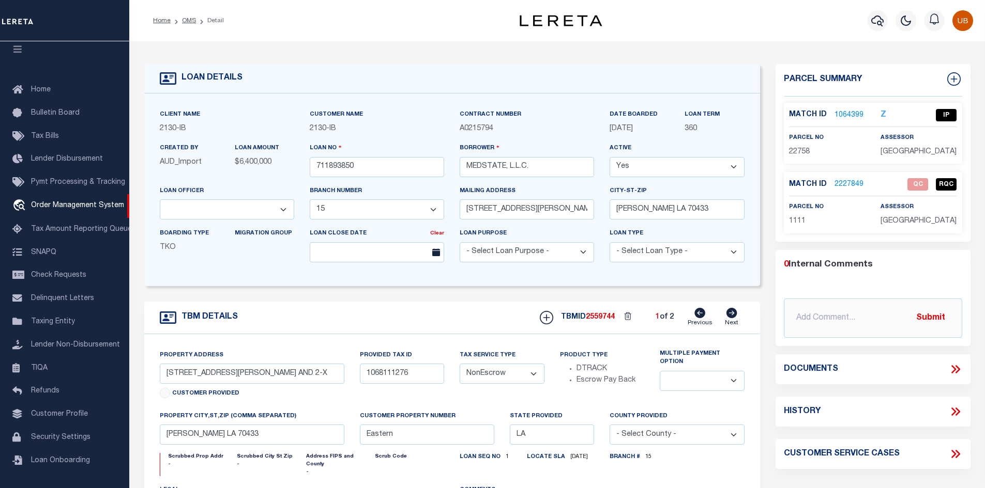
select select "4950"
click at [910, 18] on icon "button" at bounding box center [905, 20] width 12 height 12
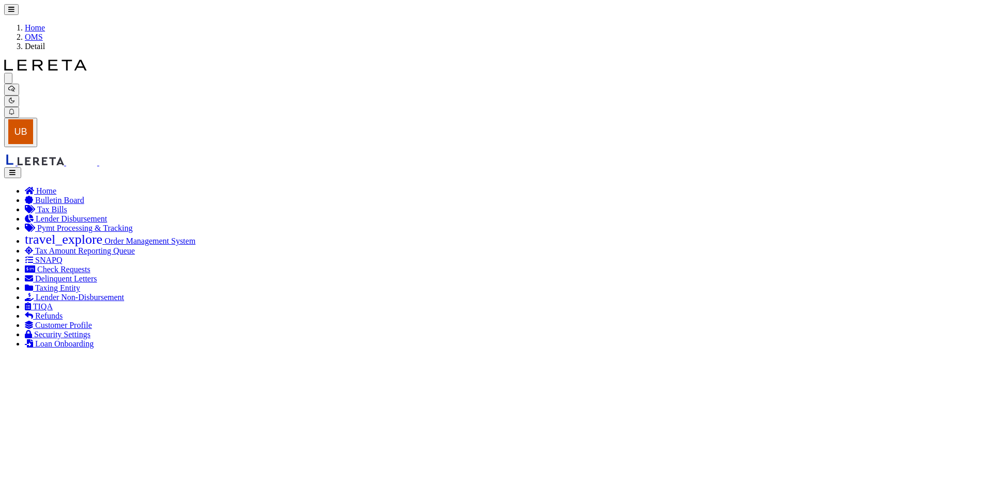
click at [0, 0] on link "Close" at bounding box center [0, 0] width 0 height 0
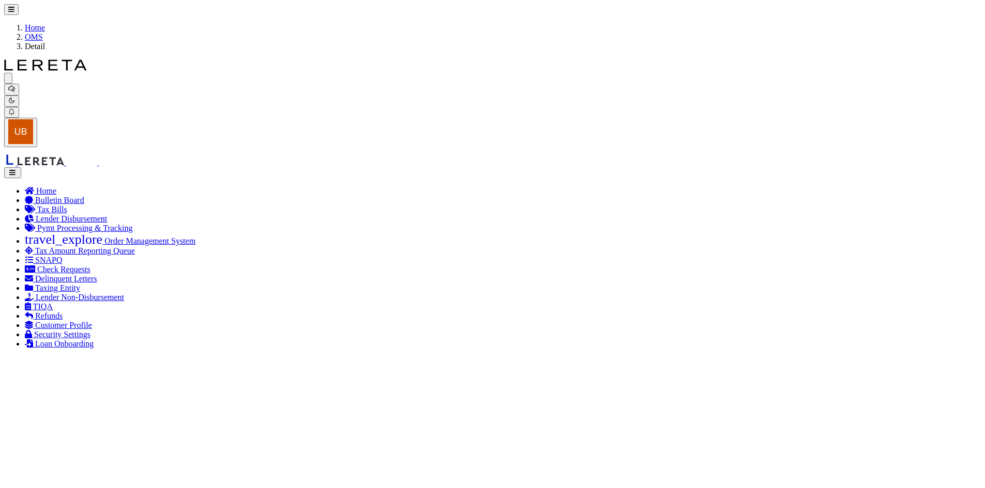
click at [0, 0] on link "Close" at bounding box center [0, 0] width 0 height 0
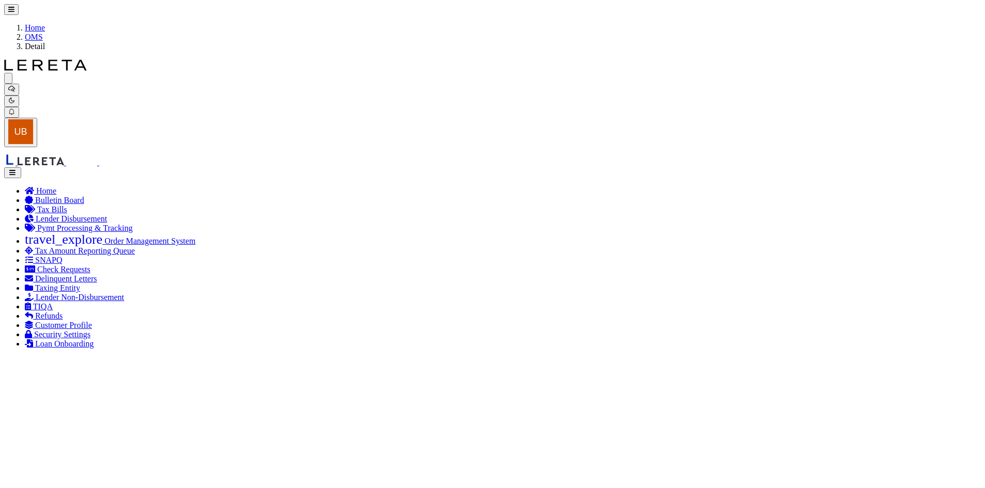
click at [0, 0] on link "Close" at bounding box center [0, 0] width 0 height 0
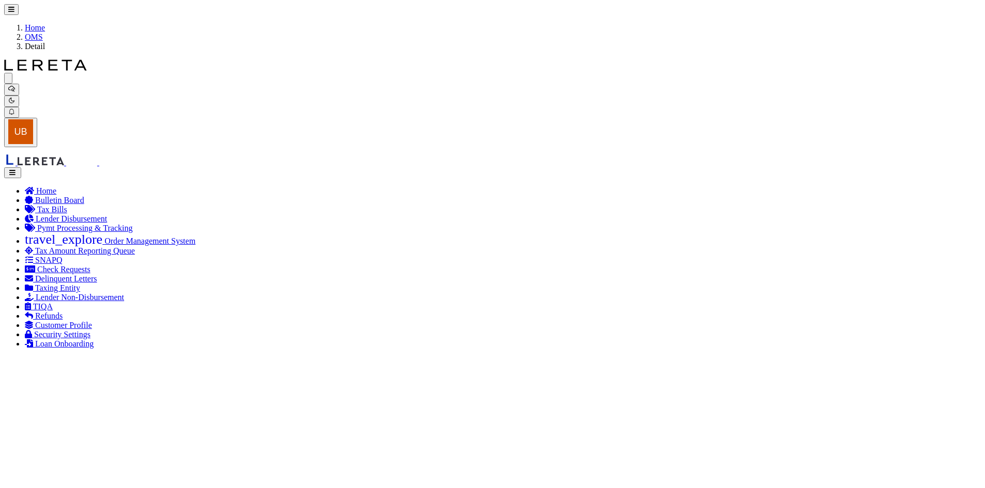
click at [0, 0] on link "Edit Note" at bounding box center [0, 0] width 0 height 0
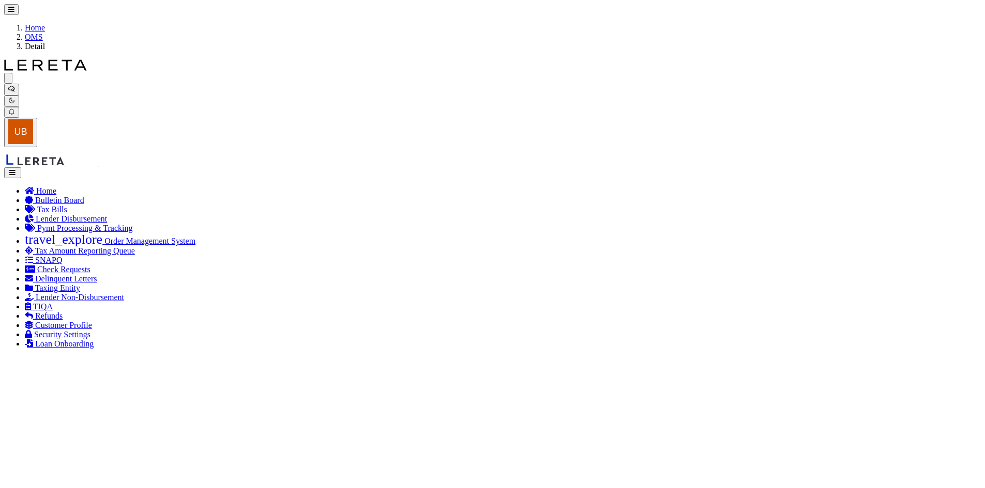
click at [0, 0] on link "Delete" at bounding box center [0, 0] width 0 height 0
